Goal: Task Accomplishment & Management: Manage account settings

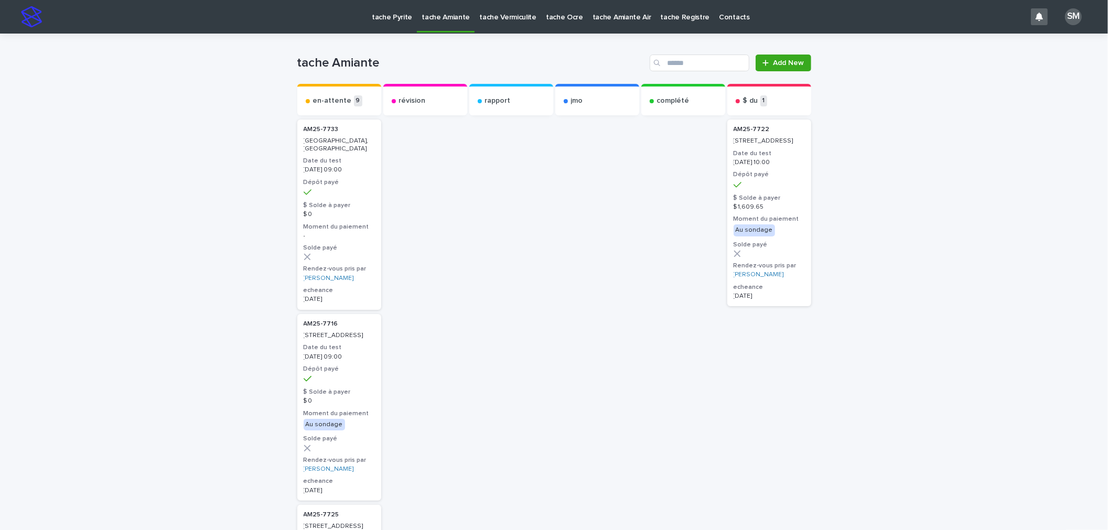
click at [391, 14] on p "tache Pyrite" at bounding box center [392, 11] width 40 height 22
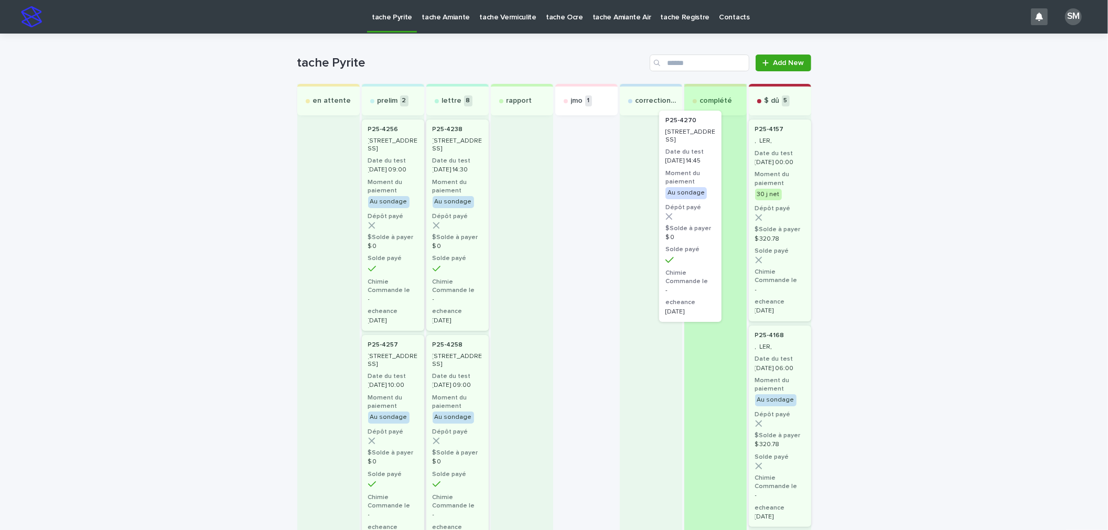
drag, startPoint x: 574, startPoint y: 178, endPoint x: 707, endPoint y: 179, distance: 132.6
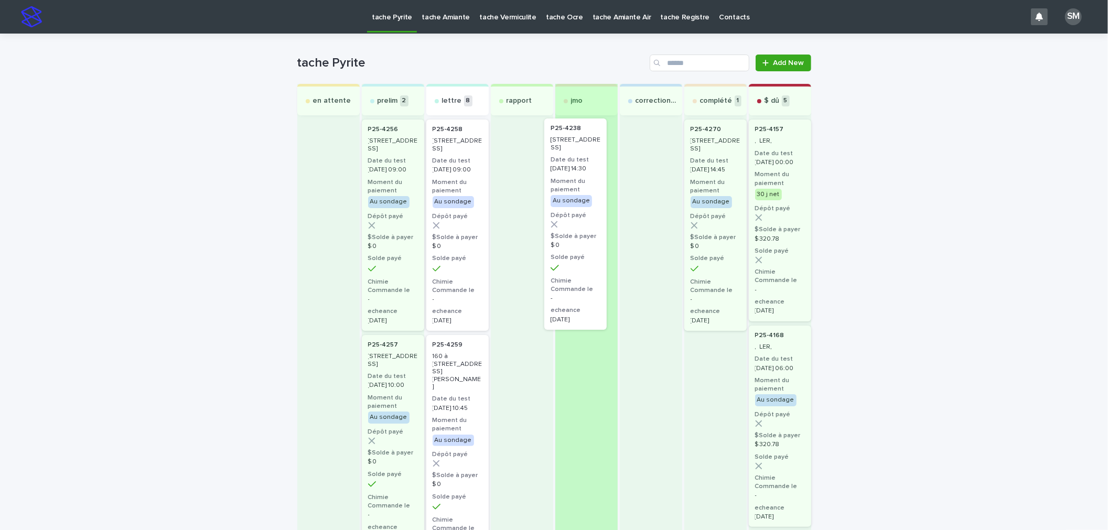
drag, startPoint x: 463, startPoint y: 149, endPoint x: 590, endPoint y: 149, distance: 127.4
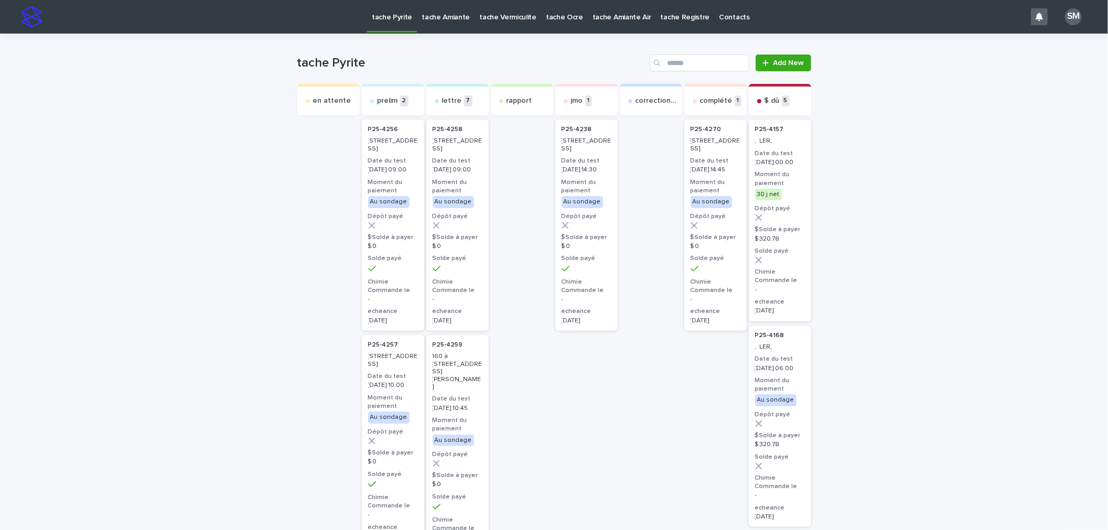
click at [573, 171] on p "[DATE] 14:30" at bounding box center [586, 169] width 50 height 7
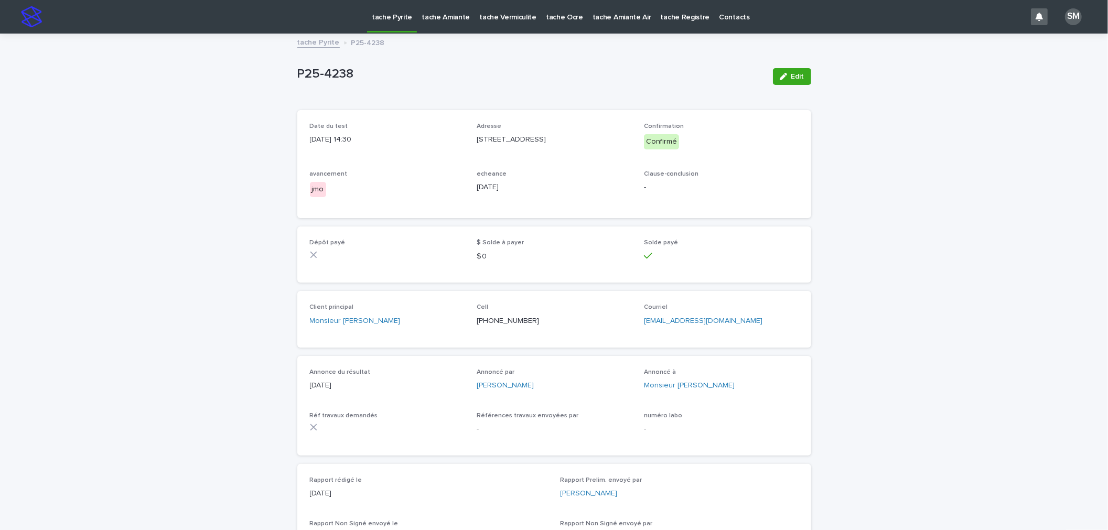
scroll to position [116, 0]
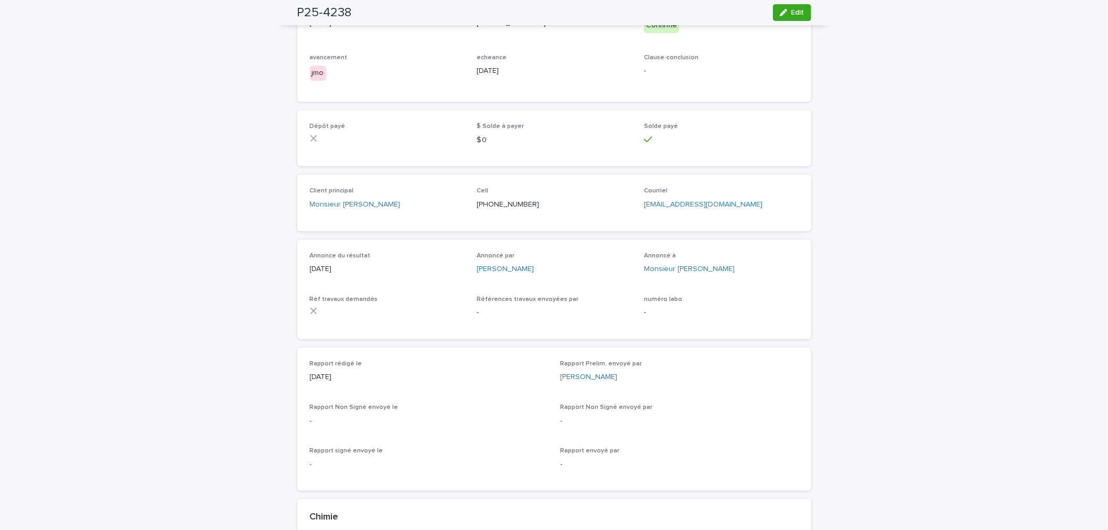
click at [780, 14] on icon "button" at bounding box center [782, 12] width 7 height 7
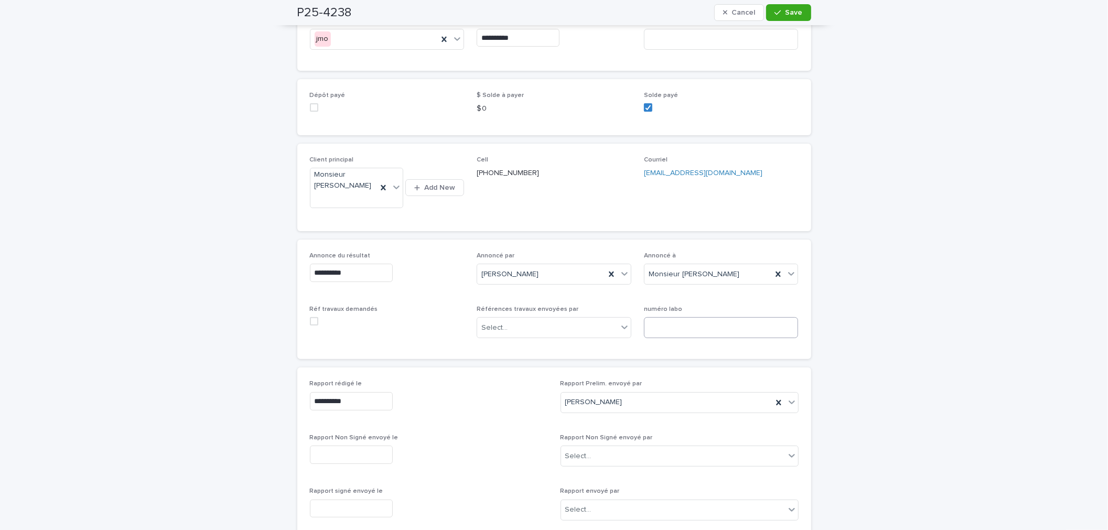
scroll to position [169, 0]
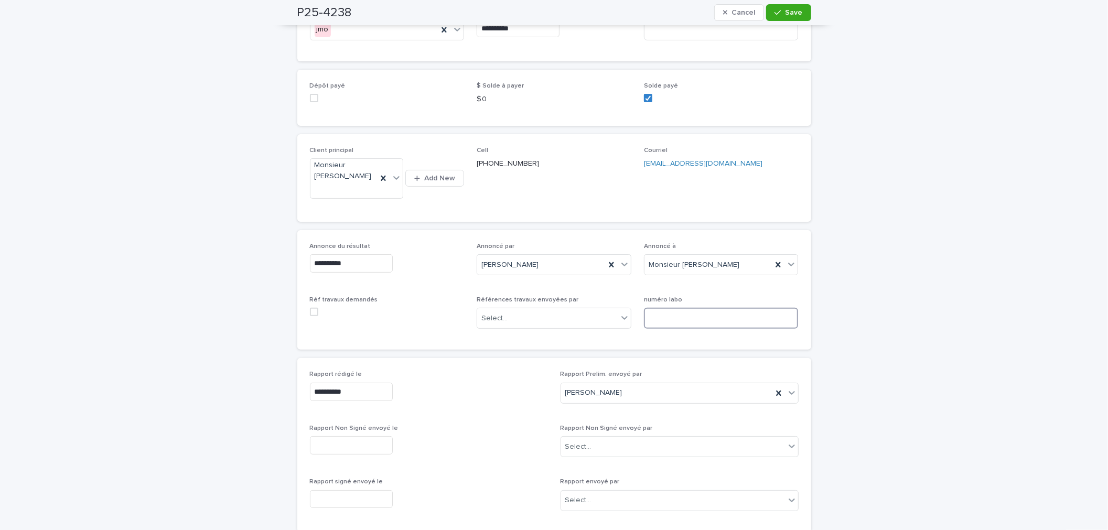
click at [675, 324] on input at bounding box center [721, 318] width 155 height 21
type input "*****"
click at [788, 17] on button "Save" at bounding box center [788, 12] width 45 height 17
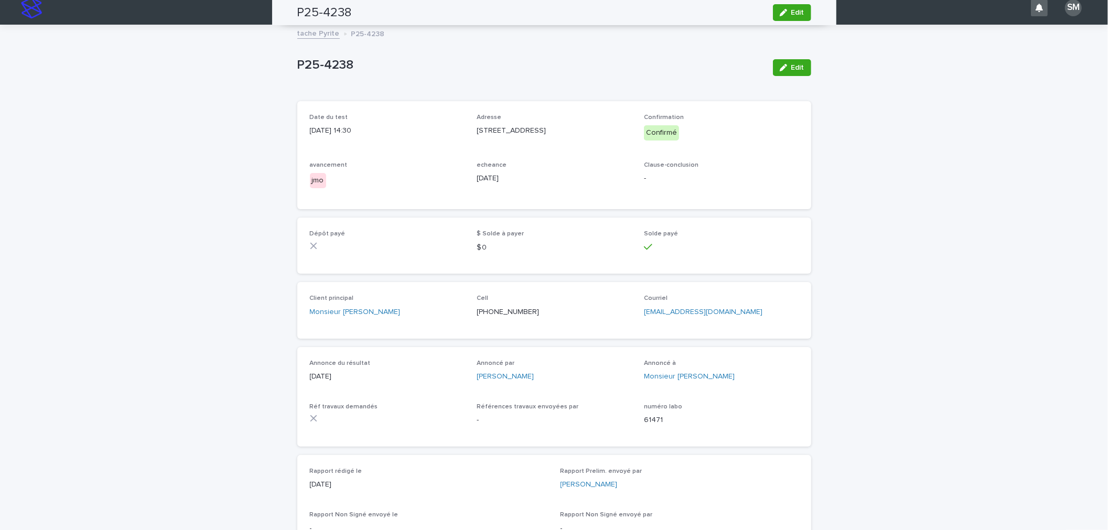
scroll to position [0, 0]
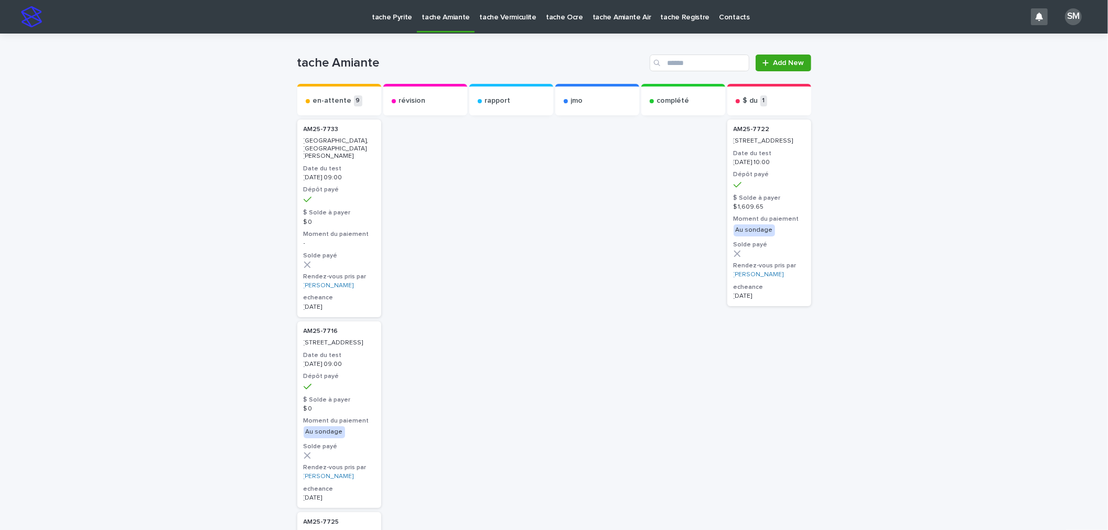
click at [388, 13] on p "tache Pyrite" at bounding box center [392, 11] width 40 height 22
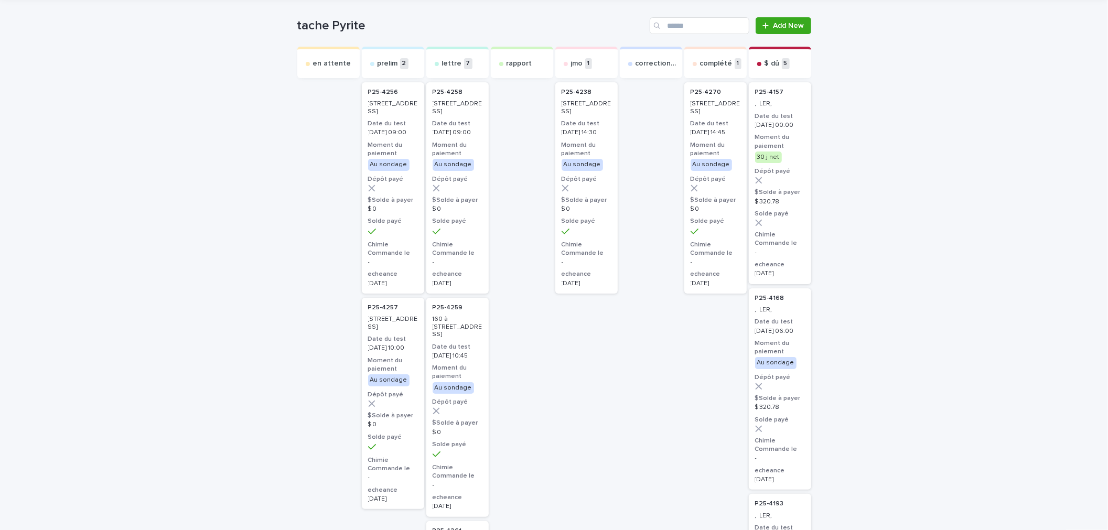
scroll to position [58, 0]
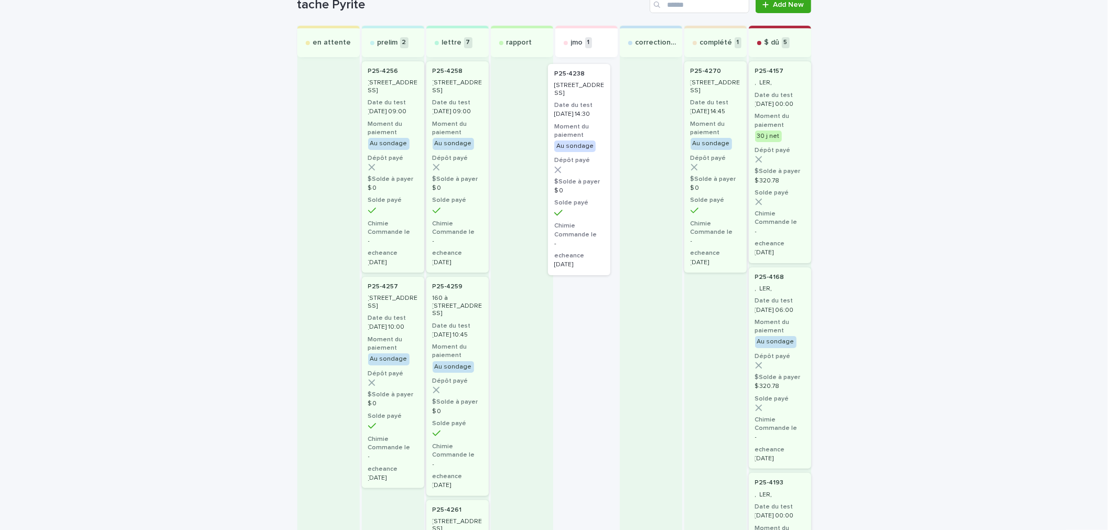
drag, startPoint x: 594, startPoint y: 115, endPoint x: 588, endPoint y: 117, distance: 6.3
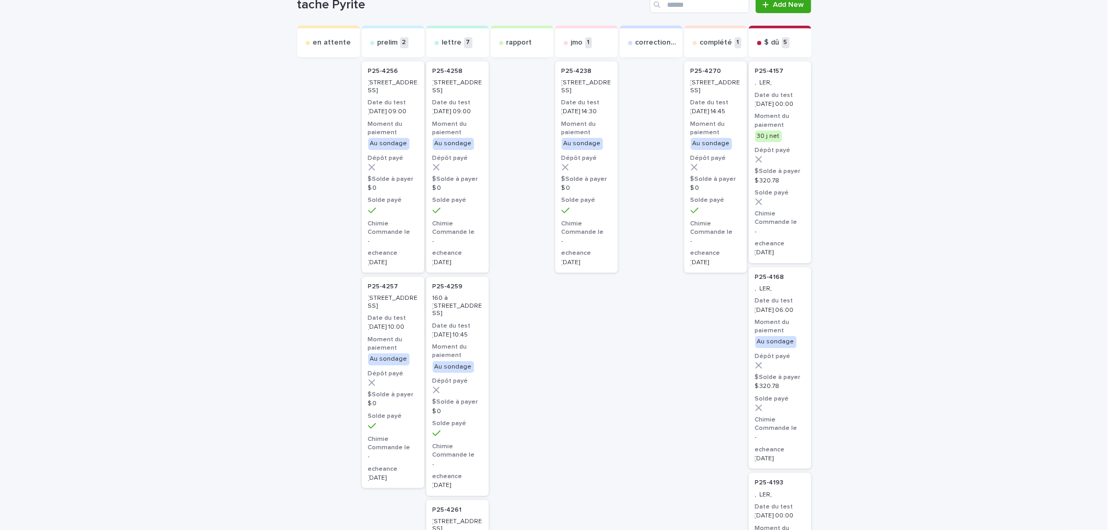
click at [579, 150] on div "P25-4238 355, rue Corot, Montréal Date du test 2025-08-13 14:30 Moment du paiem…" at bounding box center [586, 166] width 62 height 211
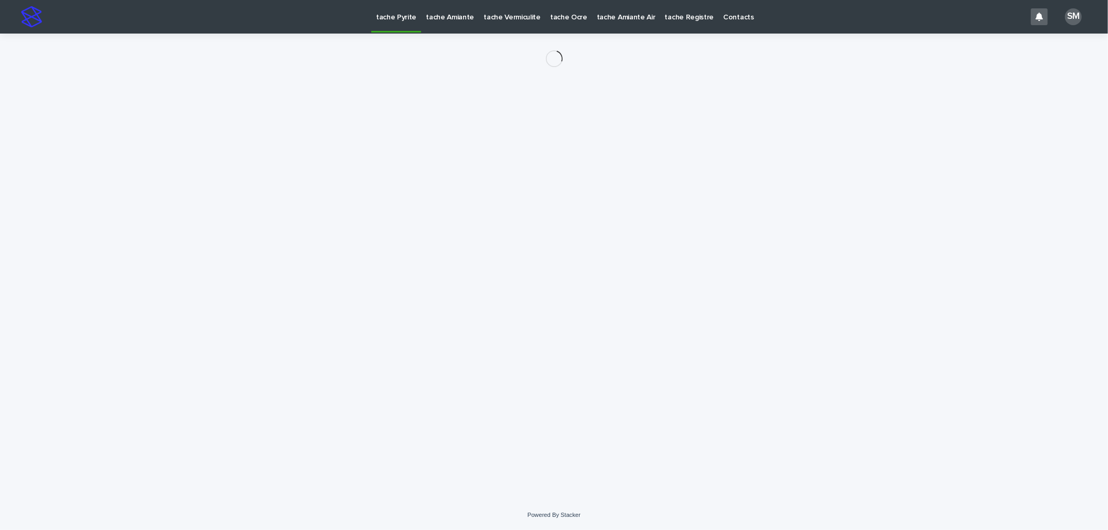
click at [579, 150] on div "Loading... Saving… Loading... Saving…" at bounding box center [554, 254] width 524 height 440
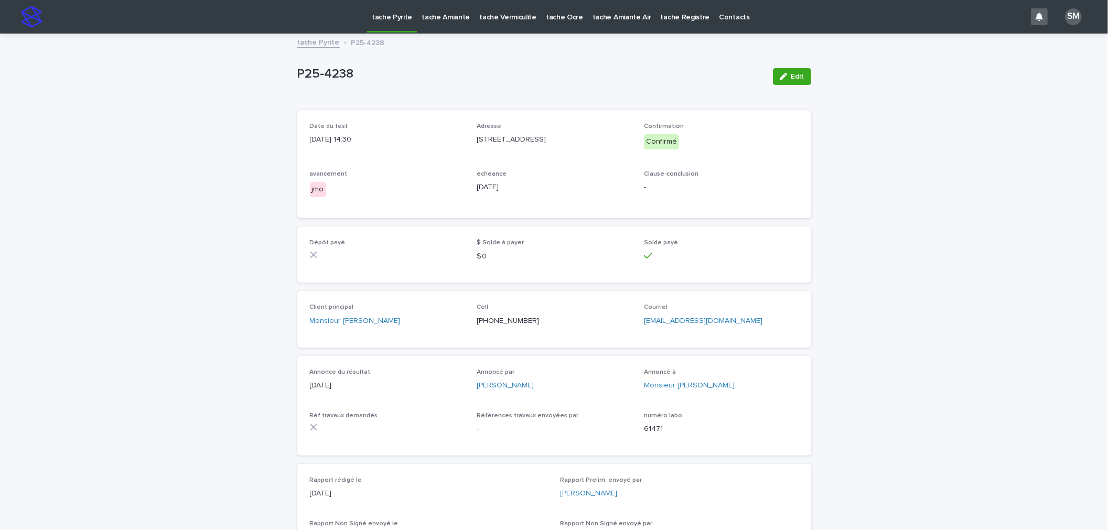
drag, startPoint x: 634, startPoint y: 201, endPoint x: 609, endPoint y: 209, distance: 25.9
click at [633, 201] on div "Date du test 2025-08-13 14:30 Adresse 355, rue Corot Montréal QC H3E 1K8 Verdun…" at bounding box center [554, 164] width 489 height 83
click at [593, 205] on span "echeance 2025-08-18" at bounding box center [553, 187] width 155 height 35
click at [784, 73] on div "button" at bounding box center [785, 76] width 12 height 7
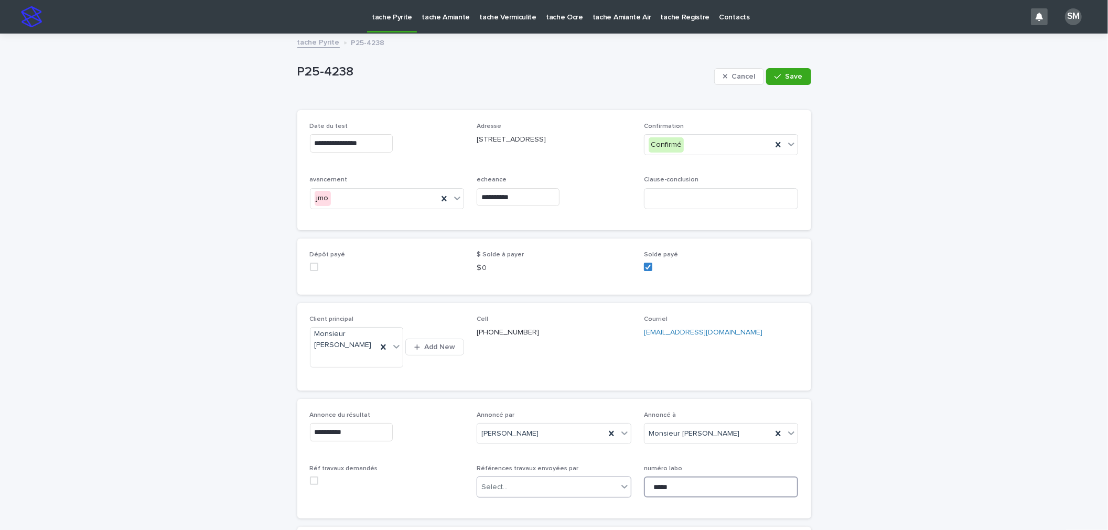
drag, startPoint x: 680, startPoint y: 495, endPoint x: 625, endPoint y: 497, distance: 55.1
click at [625, 497] on div "**********" at bounding box center [554, 458] width 489 height 95
click at [785, 75] on span "Save" at bounding box center [793, 76] width 17 height 7
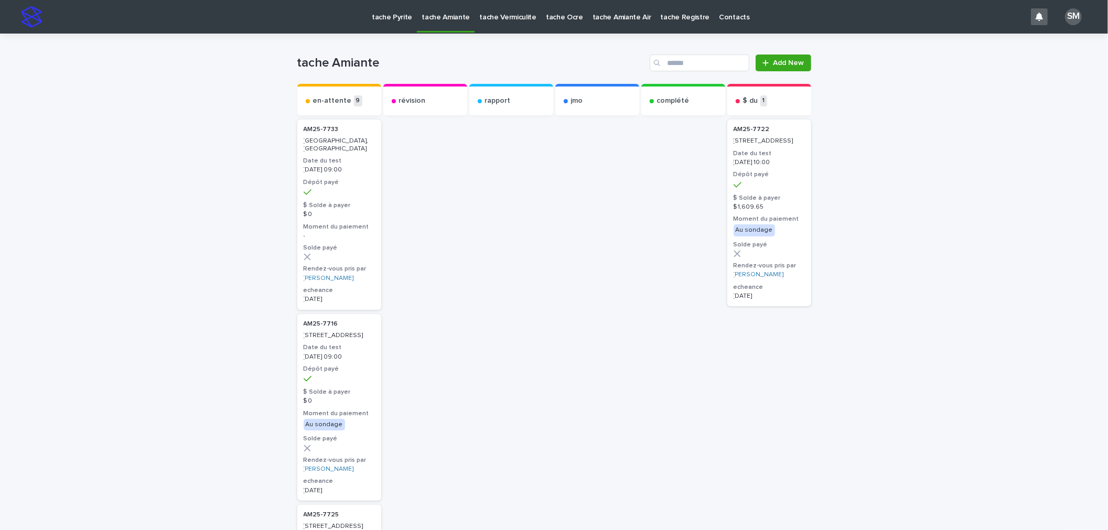
click at [428, 19] on p "tache Amiante" at bounding box center [445, 11] width 48 height 22
click at [393, 15] on p "tache Pyrite" at bounding box center [392, 11] width 40 height 22
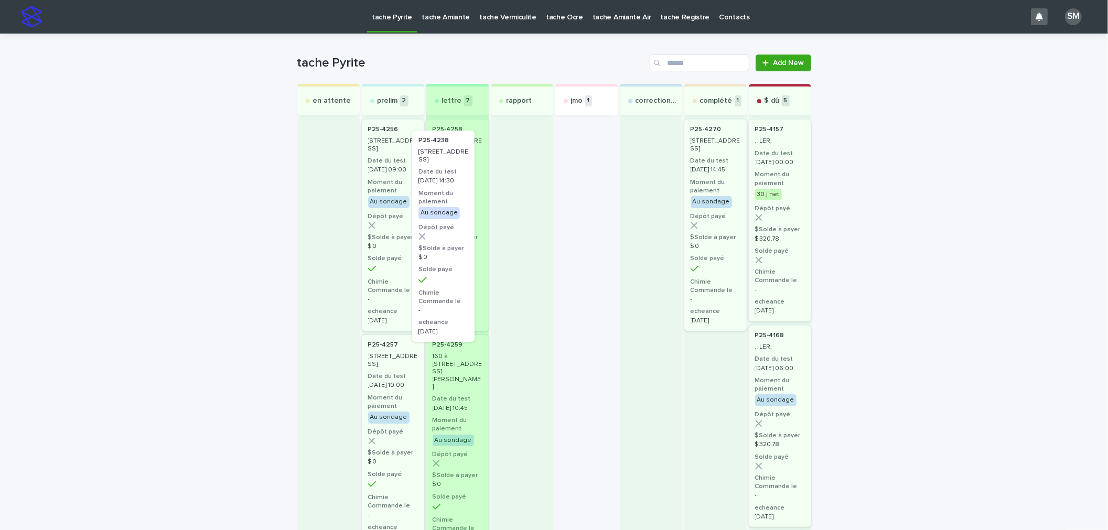
drag, startPoint x: 576, startPoint y: 188, endPoint x: 435, endPoint y: 199, distance: 141.5
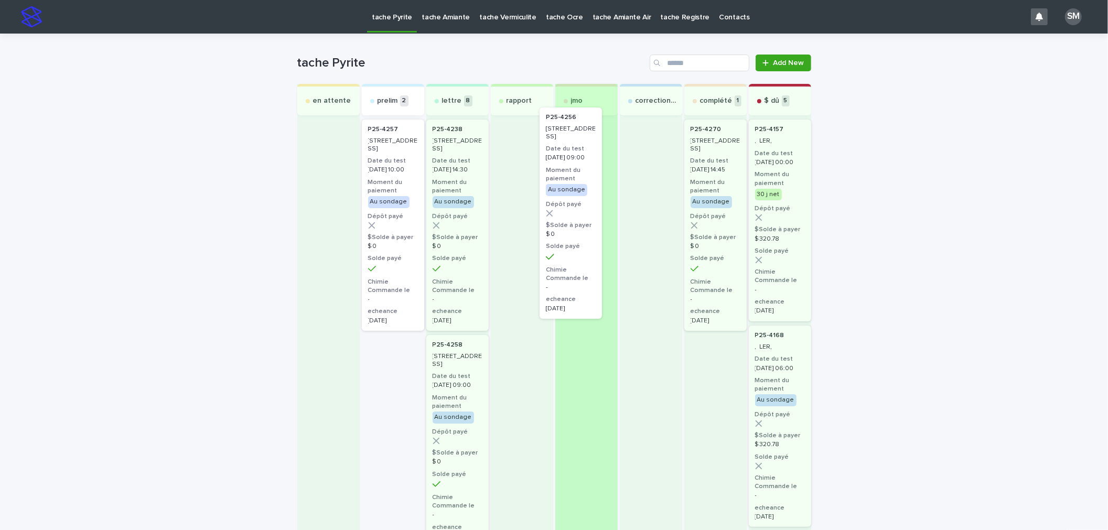
drag, startPoint x: 382, startPoint y: 192, endPoint x: 568, endPoint y: 181, distance: 185.9
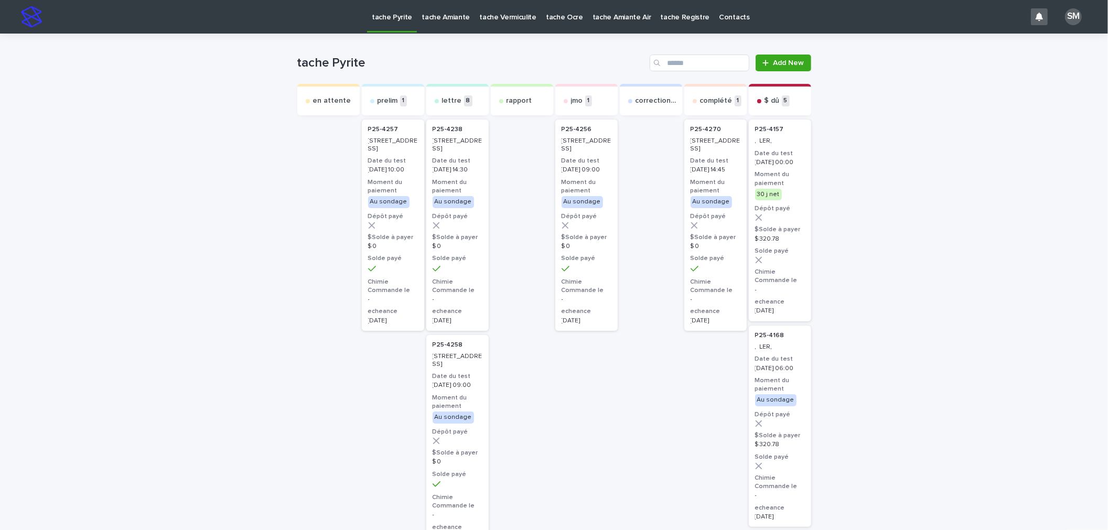
click at [565, 174] on p "[DATE] 09:00" at bounding box center [586, 169] width 50 height 7
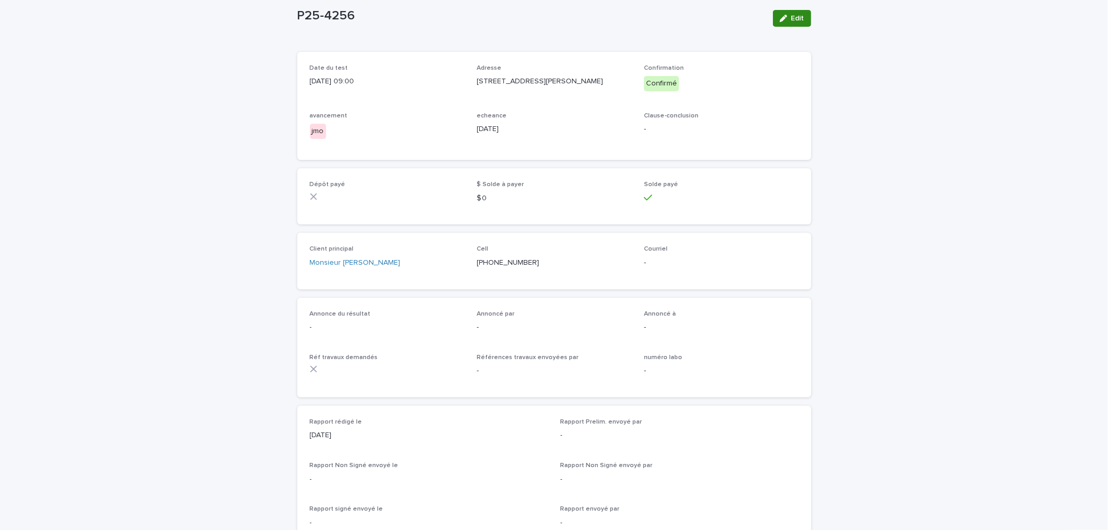
click at [791, 16] on span "Edit" at bounding box center [797, 18] width 13 height 7
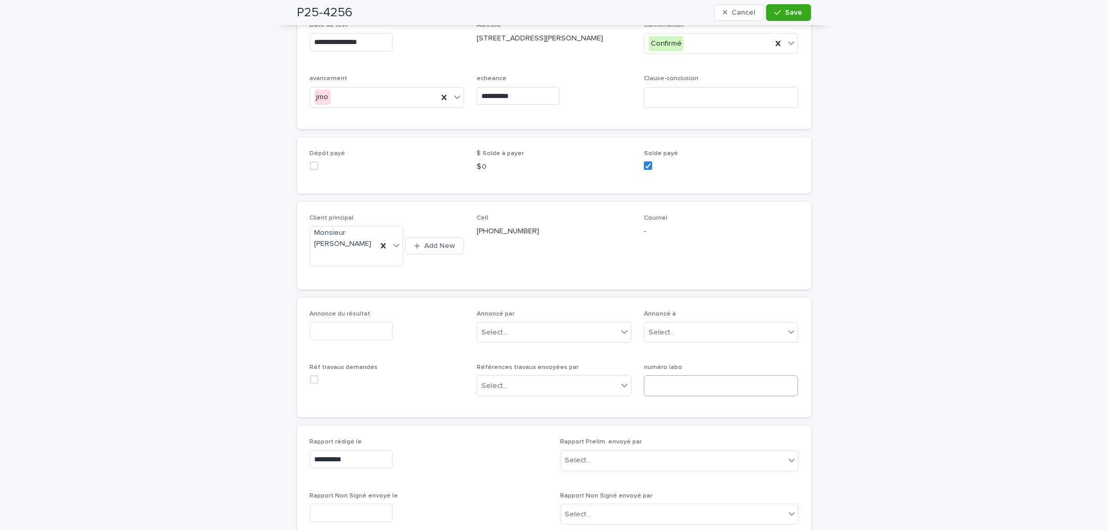
scroll to position [111, 0]
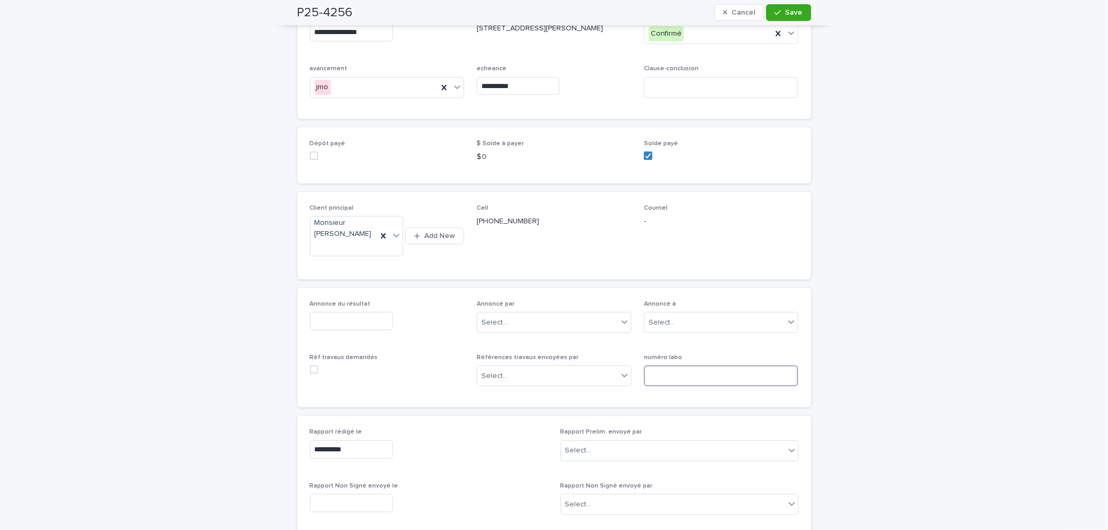
click at [663, 379] on input at bounding box center [721, 375] width 155 height 21
type input "*****"
click at [793, 10] on span "Save" at bounding box center [793, 12] width 17 height 7
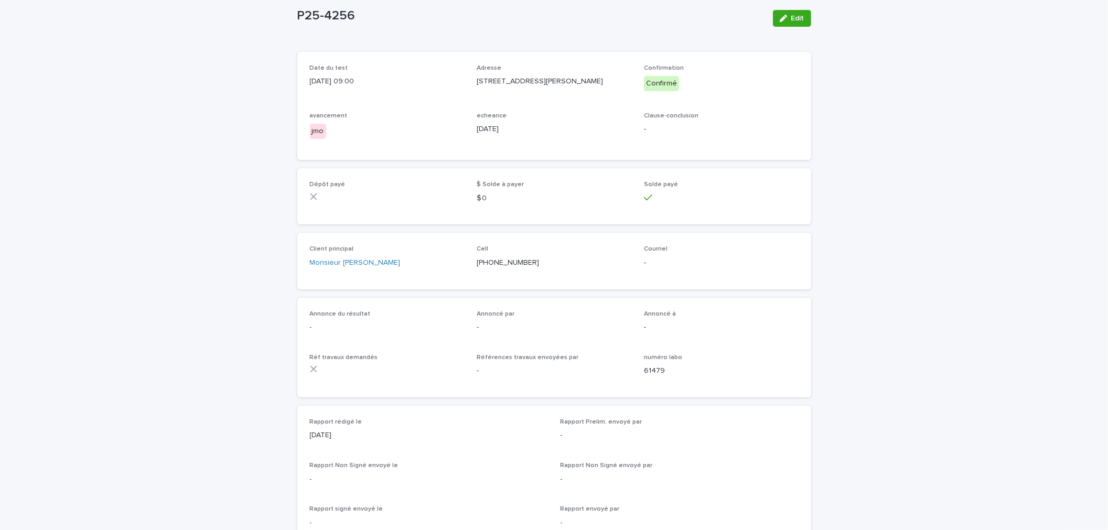
scroll to position [0, 0]
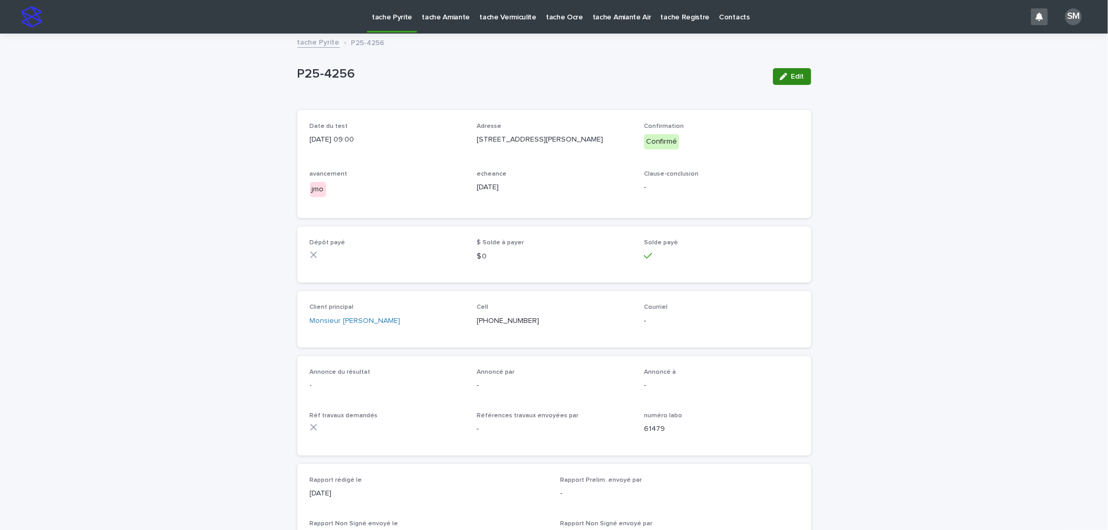
click at [779, 78] on icon "button" at bounding box center [782, 76] width 7 height 7
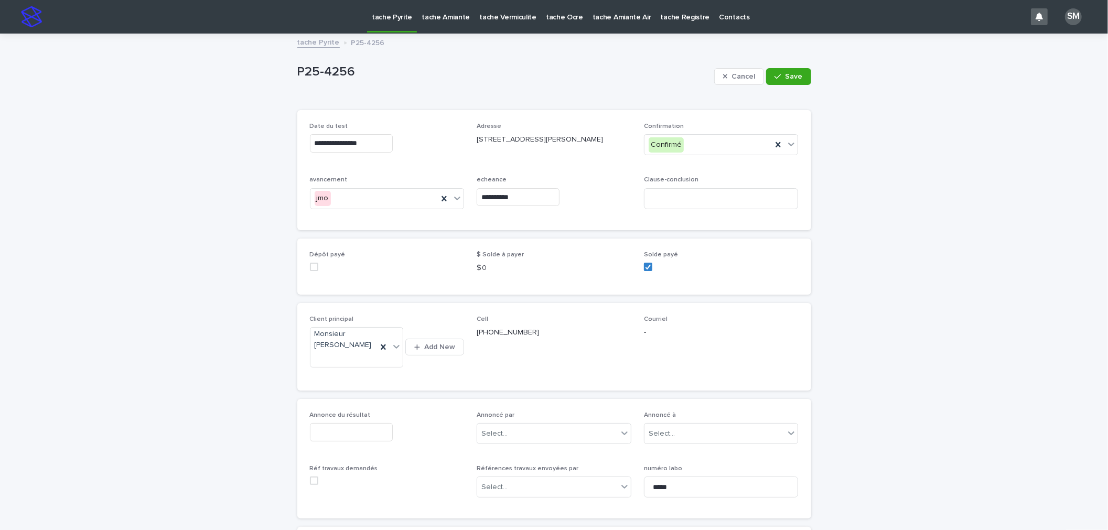
click at [339, 428] on input "text" at bounding box center [351, 432] width 83 height 18
click at [359, 346] on div "15" at bounding box center [358, 347] width 14 height 14
type input "**********"
click at [533, 438] on div "Select..." at bounding box center [547, 433] width 140 height 17
type input "**"
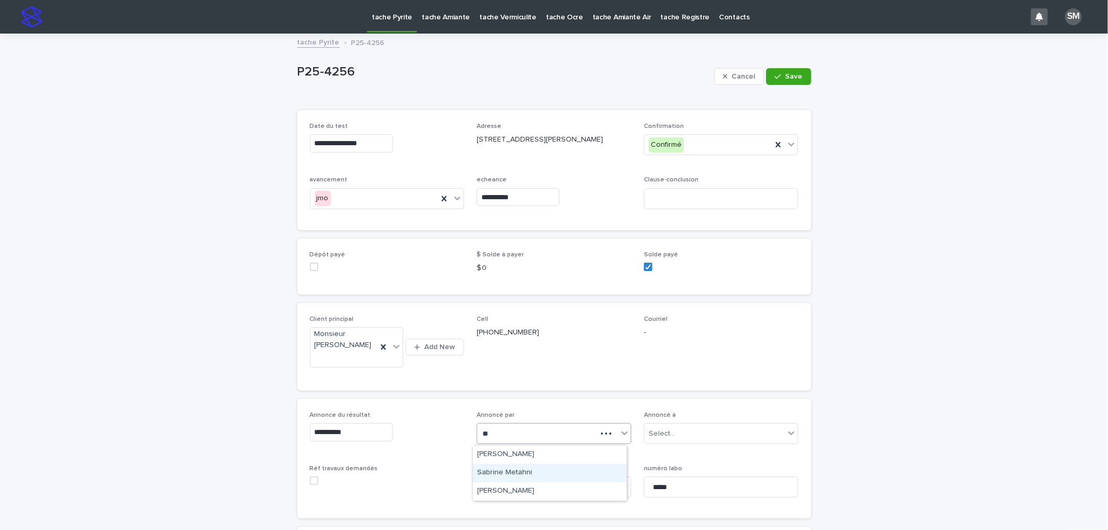
click at [525, 475] on div "Sabrine Metahni" at bounding box center [550, 473] width 154 height 18
click at [778, 81] on button "Save" at bounding box center [788, 76] width 45 height 17
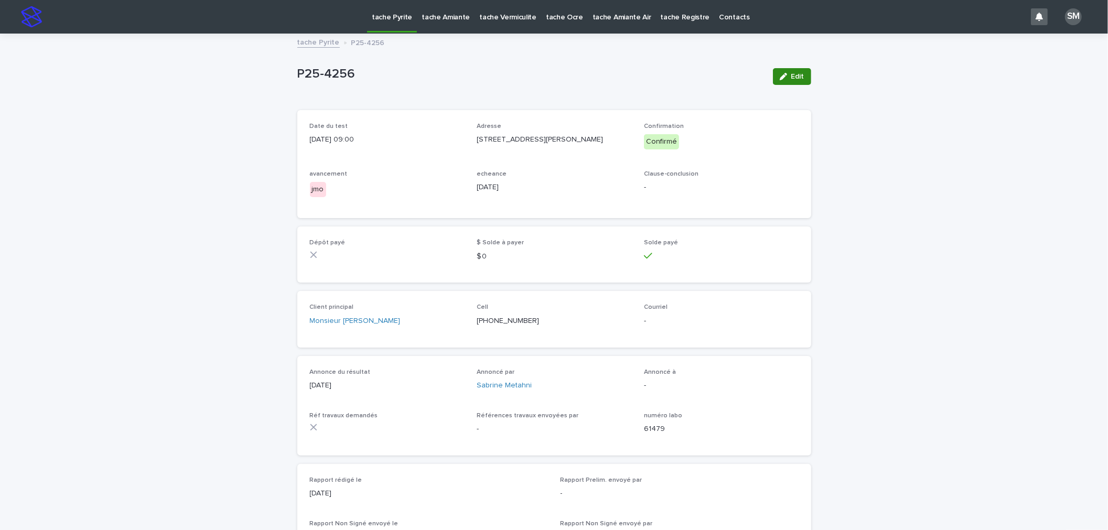
click at [783, 77] on div "button" at bounding box center [785, 76] width 12 height 7
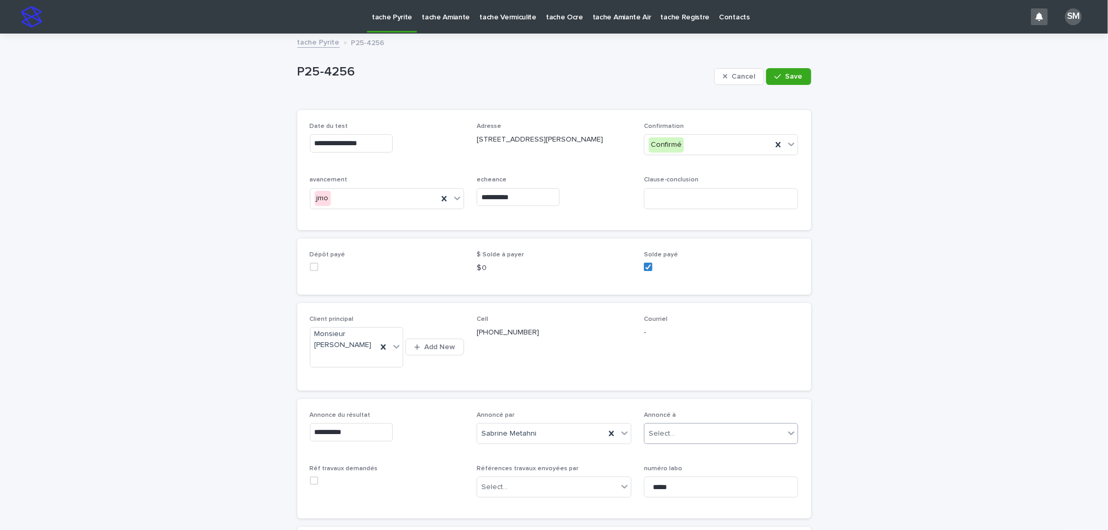
click at [675, 429] on div "Select..." at bounding box center [714, 433] width 140 height 17
type input "****"
click at [693, 475] on div "Monsieur [PERSON_NAME]" at bounding box center [717, 473] width 154 height 18
click at [780, 73] on div "button" at bounding box center [779, 76] width 10 height 7
